Goal: Task Accomplishment & Management: Use online tool/utility

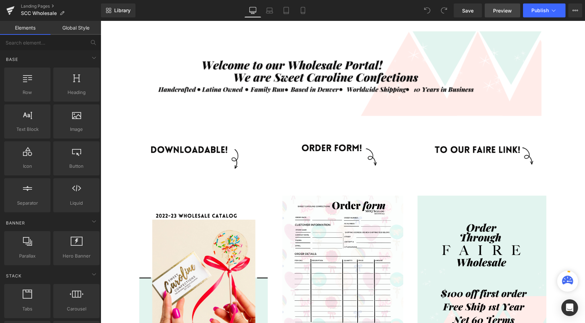
click at [506, 8] on span "Preview" at bounding box center [502, 10] width 19 height 7
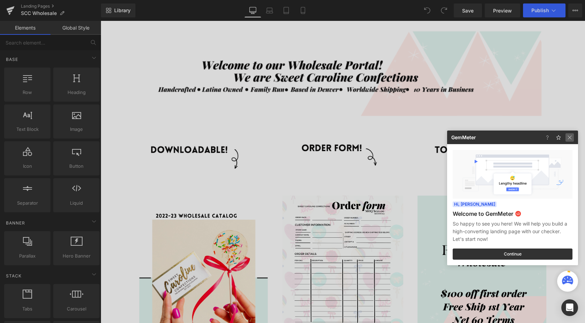
click at [569, 137] on img at bounding box center [569, 137] width 8 height 8
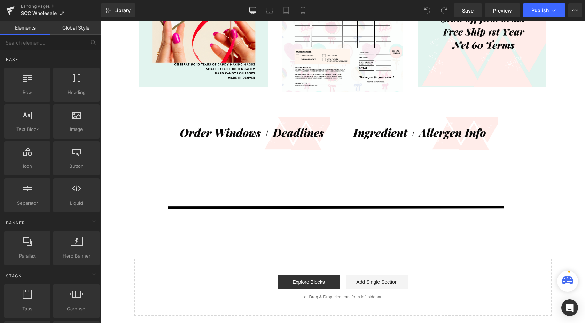
scroll to position [278, 0]
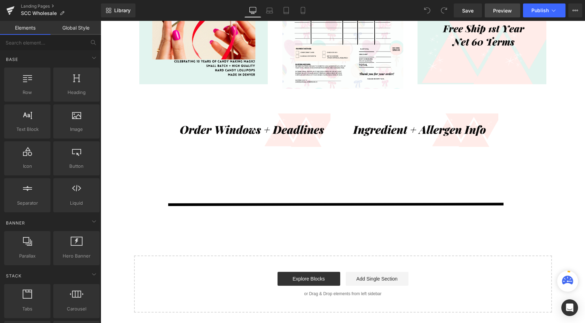
click at [502, 11] on span "Preview" at bounding box center [502, 10] width 19 height 7
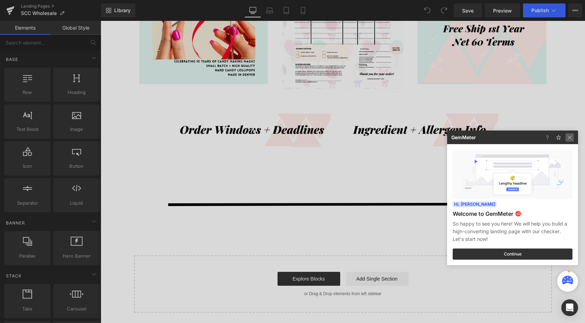
click at [570, 137] on img at bounding box center [569, 137] width 8 height 8
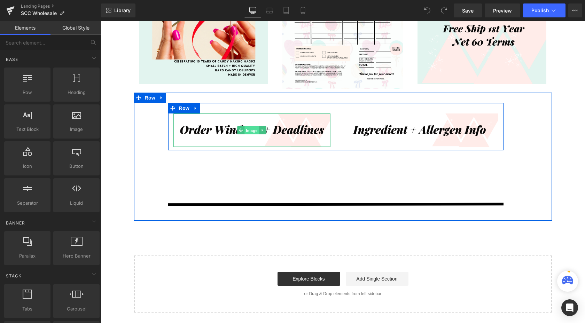
click at [249, 131] on span "Image" at bounding box center [251, 130] width 15 height 8
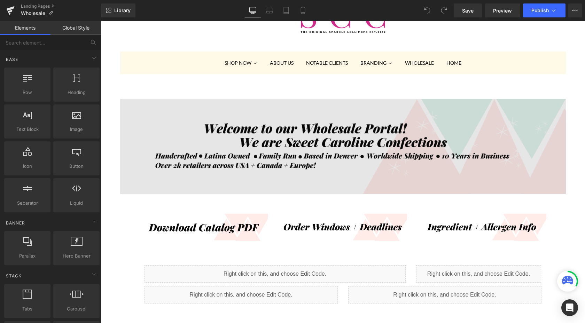
scroll to position [49, 0]
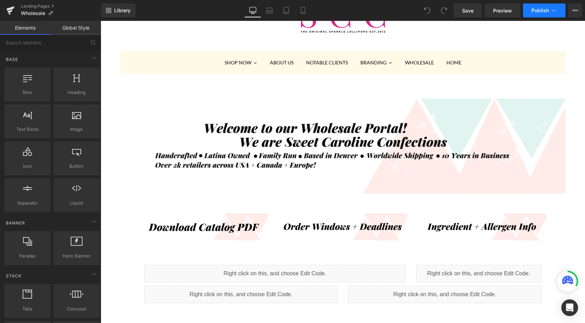
click at [556, 10] on icon at bounding box center [553, 10] width 7 height 7
click at [578, 11] on button "View Live Page View with current Template Save Template to Library Schedule Pub…" at bounding box center [575, 10] width 14 height 14
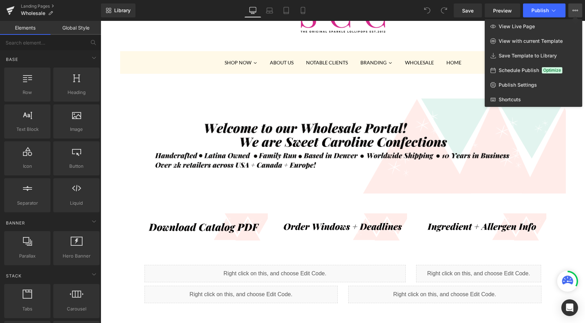
click at [454, 39] on div at bounding box center [343, 172] width 484 height 302
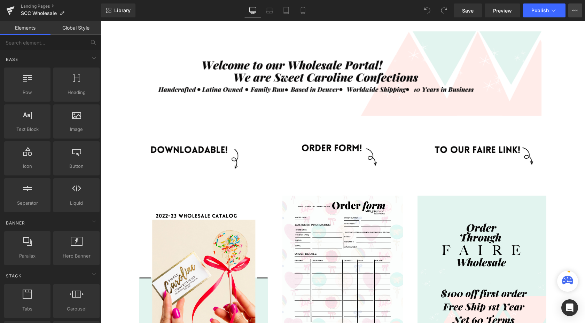
click at [574, 10] on icon at bounding box center [575, 11] width 6 height 6
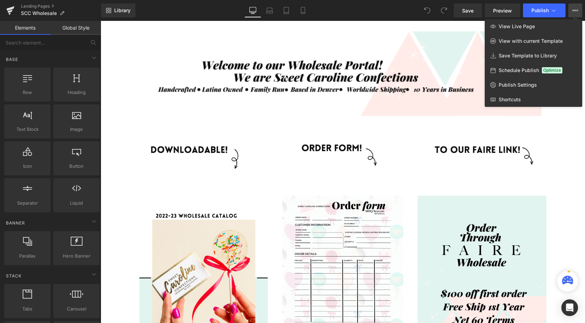
click at [557, 128] on div at bounding box center [343, 172] width 484 height 302
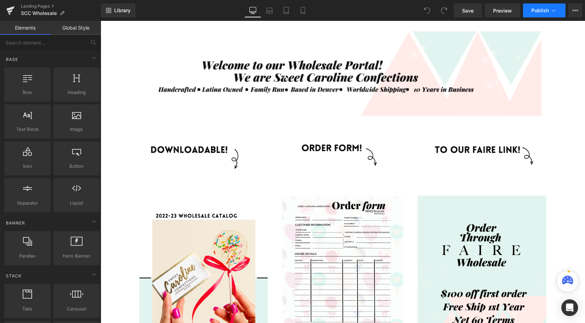
click at [553, 5] on button "Publish" at bounding box center [544, 10] width 42 height 14
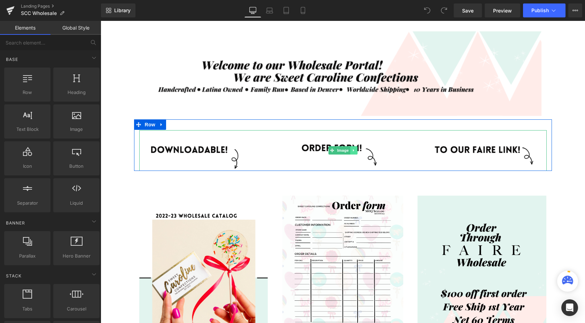
click at [355, 150] on icon at bounding box center [353, 150] width 4 height 4
click at [357, 151] on icon at bounding box center [357, 150] width 4 height 4
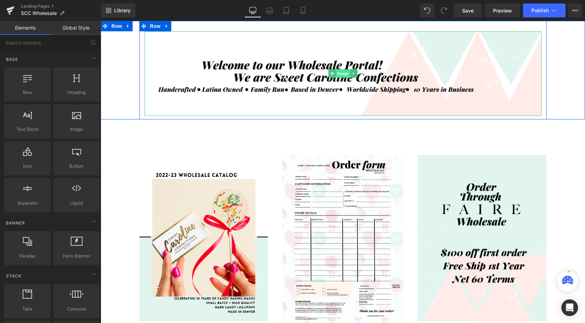
click at [342, 74] on span "Image" at bounding box center [342, 73] width 15 height 8
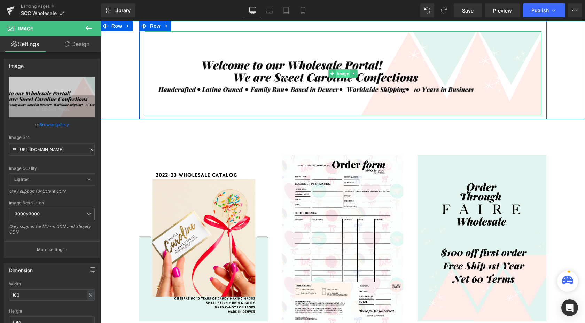
click at [342, 76] on span "Image" at bounding box center [342, 73] width 15 height 8
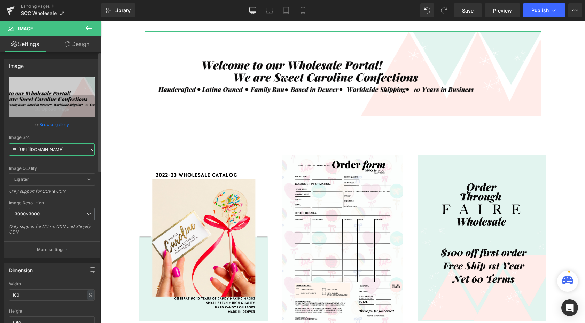
click at [39, 150] on input "[URL][DOMAIN_NAME]" at bounding box center [52, 149] width 86 height 12
paste input "USE_THIS-WHOLESALE_BANNER_2117320f-4bd8-4955-a116-6980c9dc7929.png?v=1758577385"
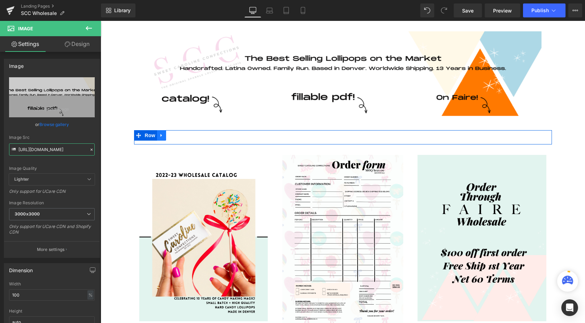
type input "[URL][DOMAIN_NAME]"
click at [163, 137] on icon at bounding box center [161, 135] width 5 height 5
click at [182, 135] on icon at bounding box center [179, 135] width 5 height 5
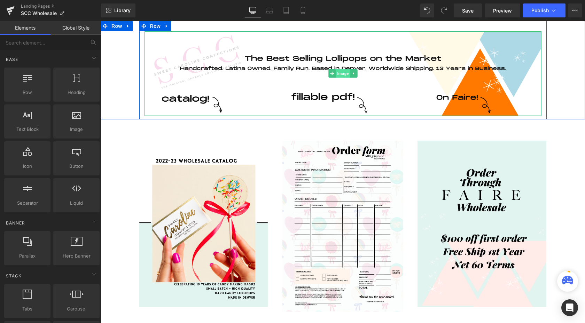
click at [343, 75] on span "Image" at bounding box center [342, 73] width 15 height 8
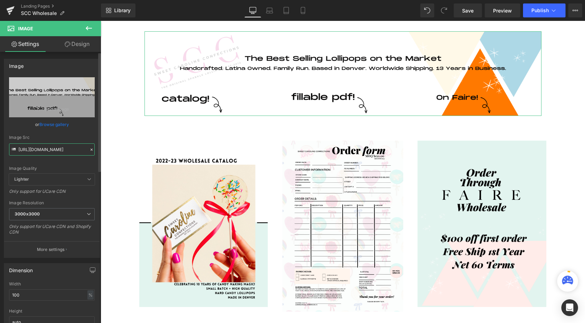
click at [43, 153] on input "[URL][DOMAIN_NAME]" at bounding box center [52, 149] width 86 height 12
paste input "text"
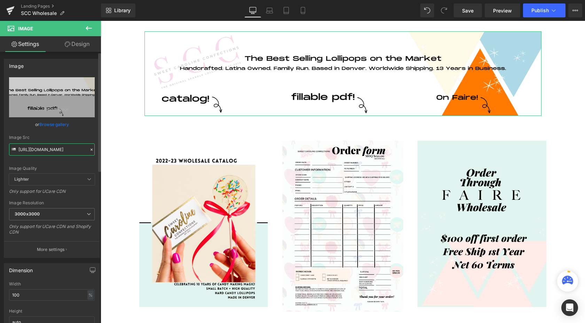
type input "[URL][DOMAIN_NAME]"
click at [132, 176] on div "Image Row Row Row Image Row Row Image Image Image Row Image Image Row Image Row…" at bounding box center [343, 278] width 484 height 515
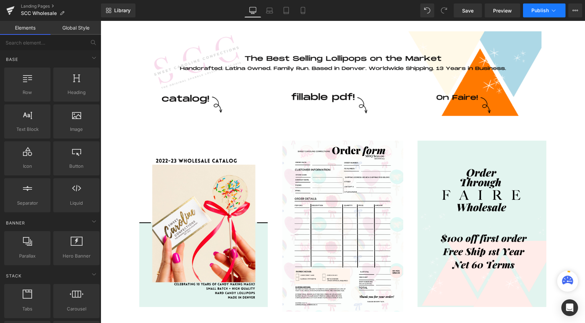
click at [544, 10] on span "Publish" at bounding box center [539, 11] width 17 height 6
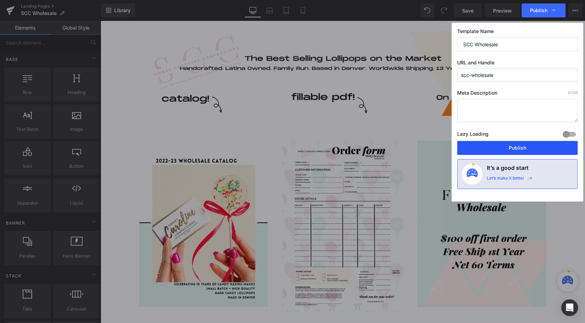
drag, startPoint x: 501, startPoint y: 148, endPoint x: 400, endPoint y: 127, distance: 102.8
click at [501, 148] on button "Publish" at bounding box center [517, 148] width 120 height 14
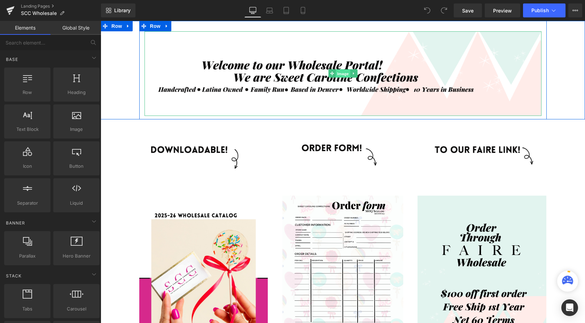
click at [341, 74] on span "Image" at bounding box center [342, 74] width 15 height 8
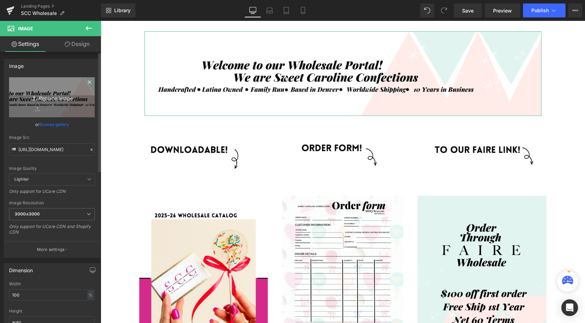
click at [51, 97] on icon "Replace Image" at bounding box center [52, 97] width 56 height 9
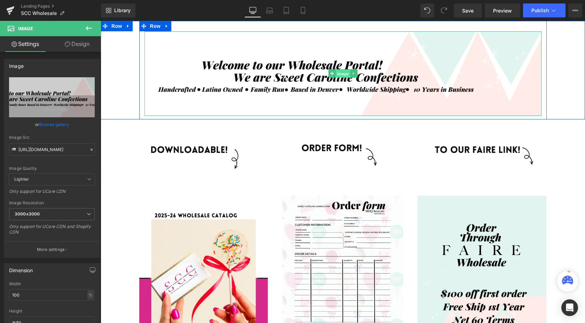
click at [340, 73] on span "Image" at bounding box center [342, 74] width 15 height 8
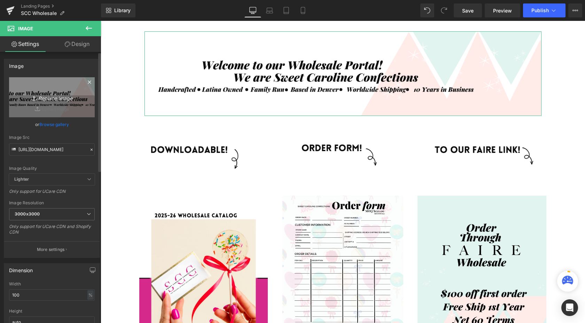
click at [49, 97] on icon "Replace Image" at bounding box center [52, 97] width 56 height 9
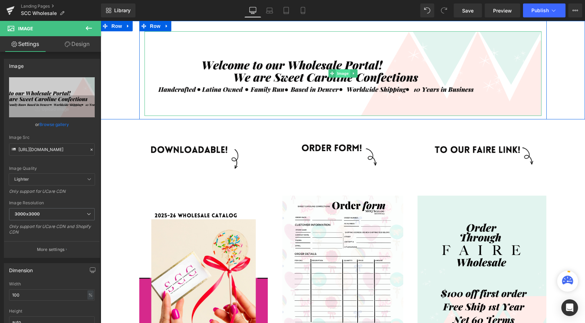
click at [340, 76] on span "Image" at bounding box center [342, 73] width 15 height 8
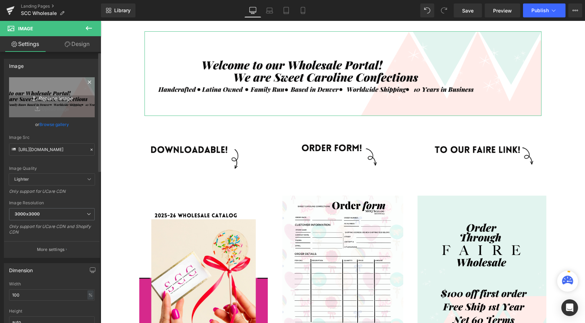
click at [54, 100] on icon "Replace Image" at bounding box center [52, 97] width 56 height 9
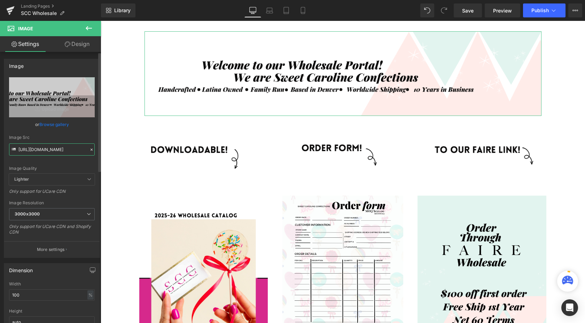
click at [47, 153] on input "[URL][DOMAIN_NAME]" at bounding box center [52, 149] width 86 height 12
paste input "USE_THIS-WHOLESALE_BANNER_2117320f-4bd8-4955-a116-6980c9dc7929.png?v=1758577385"
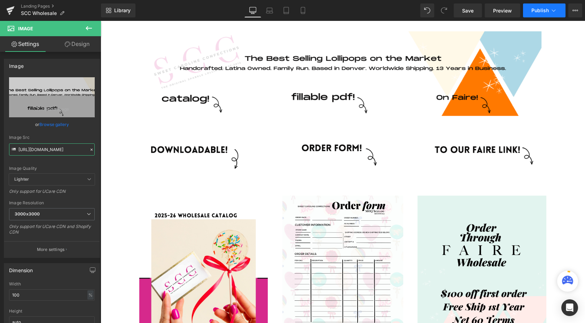
type input "[URL][DOMAIN_NAME]"
click at [539, 7] on button "Publish" at bounding box center [544, 10] width 42 height 14
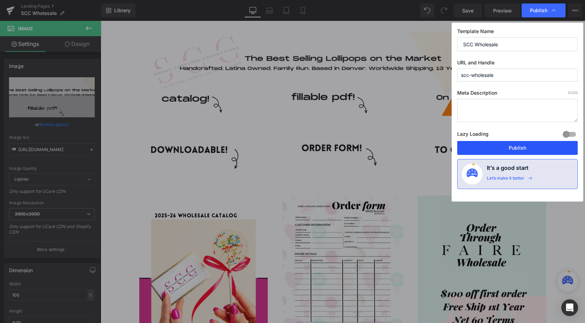
click at [526, 149] on button "Publish" at bounding box center [517, 148] width 120 height 14
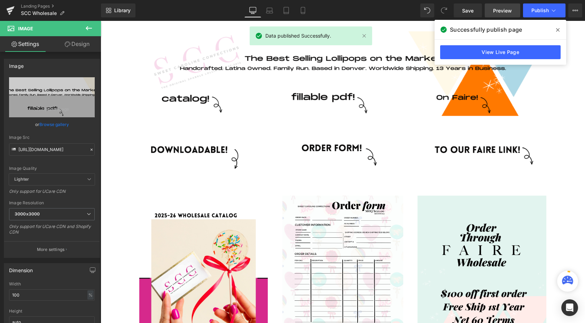
click at [493, 13] on span "Preview" at bounding box center [502, 10] width 19 height 7
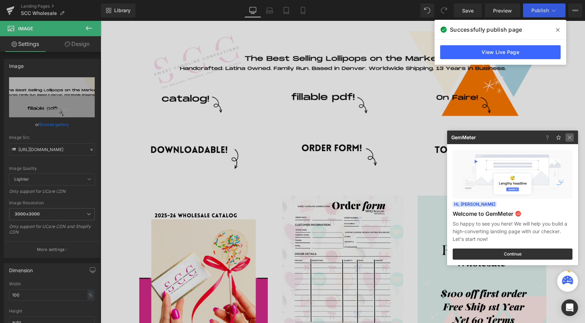
drag, startPoint x: 569, startPoint y: 138, endPoint x: 469, endPoint y: 117, distance: 102.4
click at [569, 138] on img at bounding box center [569, 137] width 8 height 8
